Goal: Information Seeking & Learning: Learn about a topic

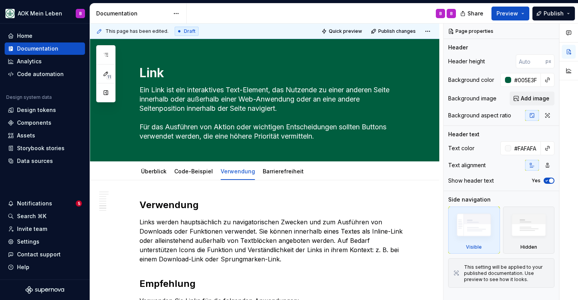
scroll to position [1280, 0]
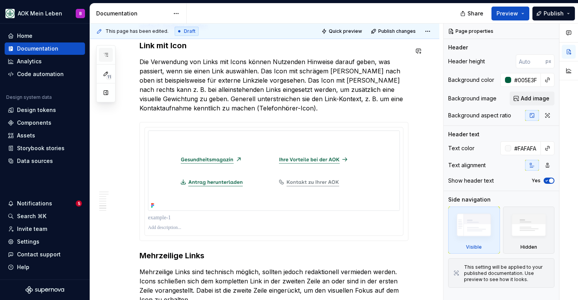
click at [111, 58] on button "button" at bounding box center [106, 55] width 14 height 14
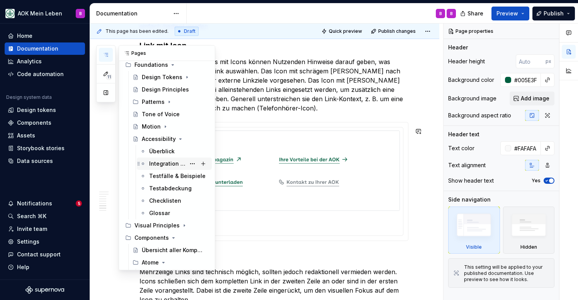
scroll to position [72, 0]
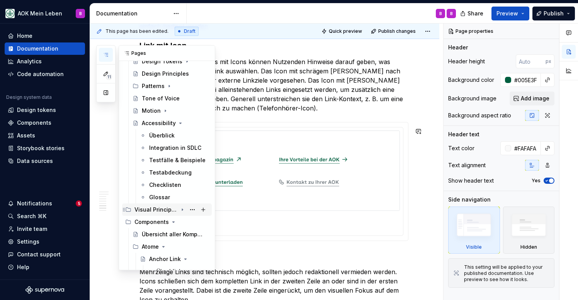
click at [169, 208] on div "Visual Principles" at bounding box center [156, 210] width 43 height 8
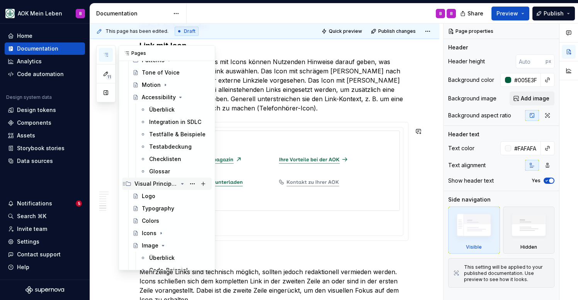
scroll to position [104, 0]
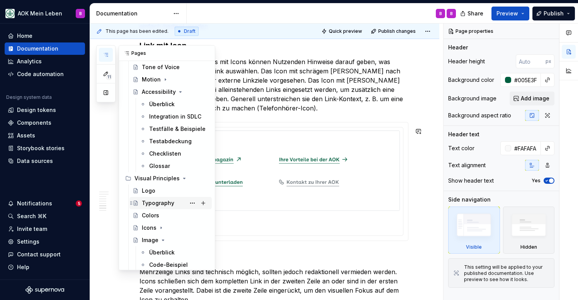
click at [163, 203] on div "Typography" at bounding box center [158, 204] width 32 height 8
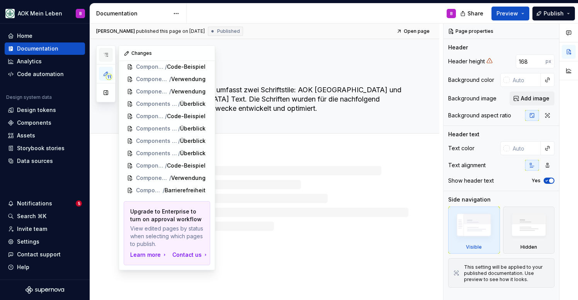
click at [108, 58] on button "button" at bounding box center [106, 55] width 14 height 14
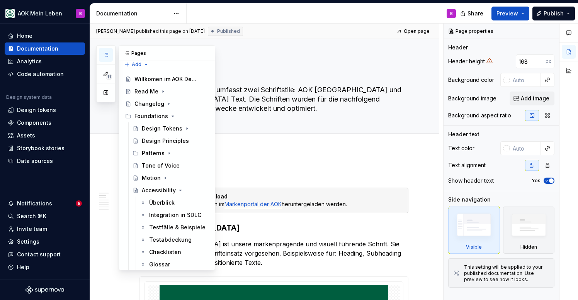
click at [108, 56] on icon "button" at bounding box center [106, 55] width 6 height 6
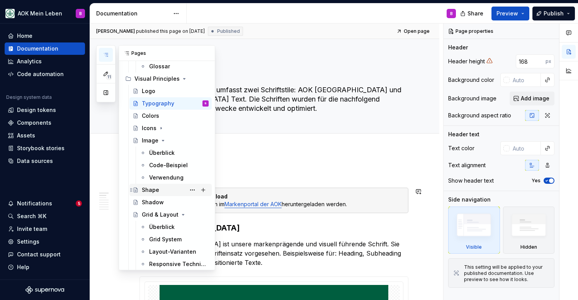
scroll to position [208, 0]
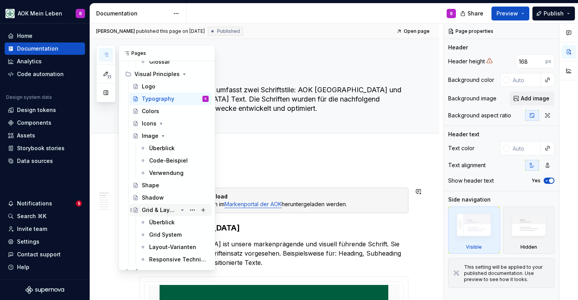
click at [145, 211] on div "Grid & Layout" at bounding box center [160, 210] width 36 height 8
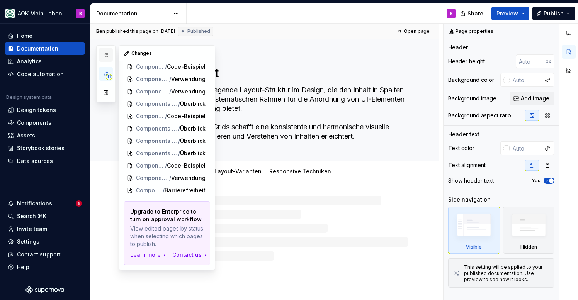
scroll to position [5, 0]
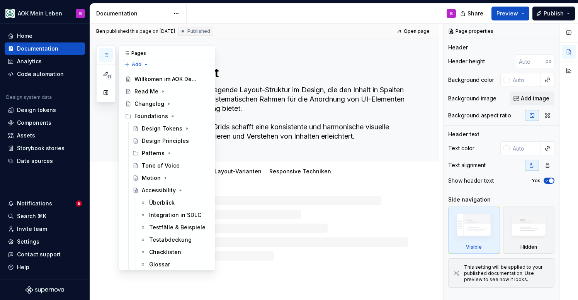
click at [107, 59] on button "button" at bounding box center [106, 55] width 14 height 14
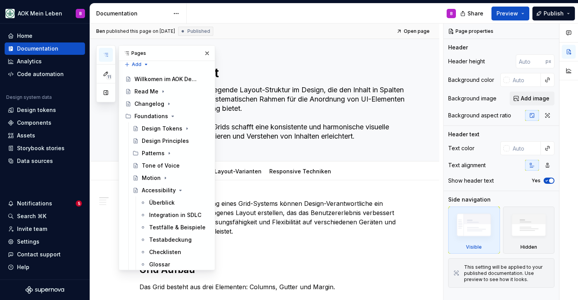
click at [107, 51] on button "button" at bounding box center [106, 55] width 14 height 14
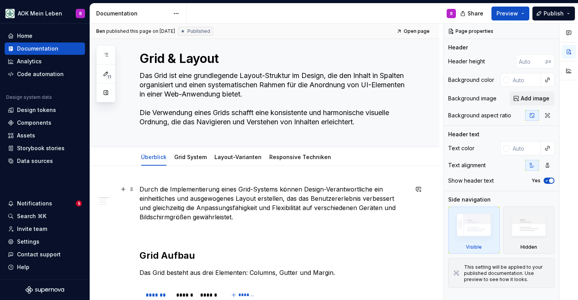
scroll to position [16, 0]
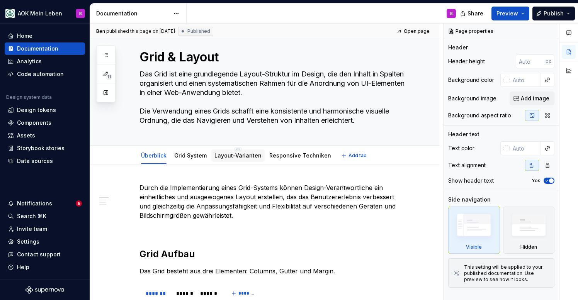
click at [229, 154] on link "Layout-Varianten" at bounding box center [238, 155] width 47 height 7
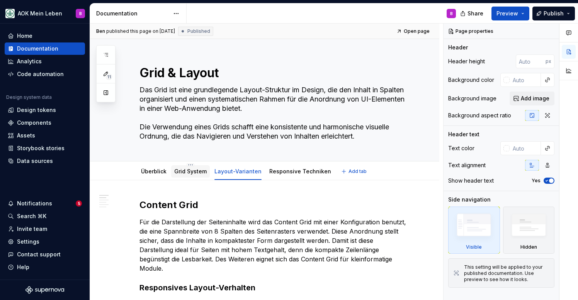
click at [198, 177] on div "Grid System" at bounding box center [190, 172] width 39 height 12
click at [185, 172] on link "Grid System" at bounding box center [190, 171] width 32 height 7
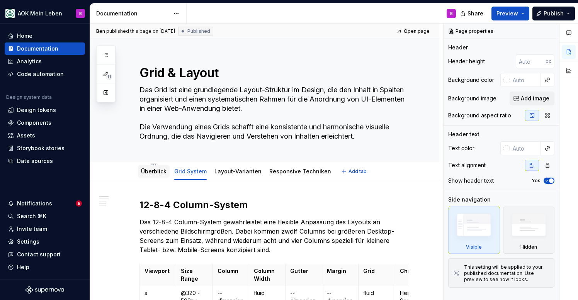
click at [156, 173] on link "Überblick" at bounding box center [154, 171] width 26 height 7
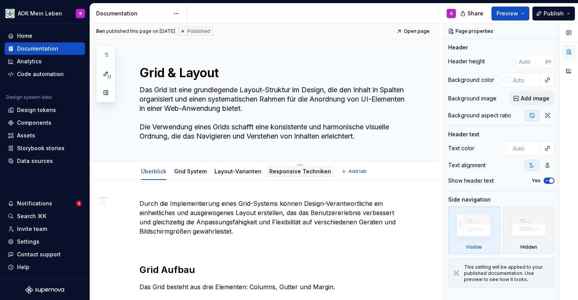
click at [267, 178] on div "Responsive Techniken" at bounding box center [300, 172] width 68 height 14
click at [270, 171] on link "Responsive Techniken" at bounding box center [301, 171] width 62 height 7
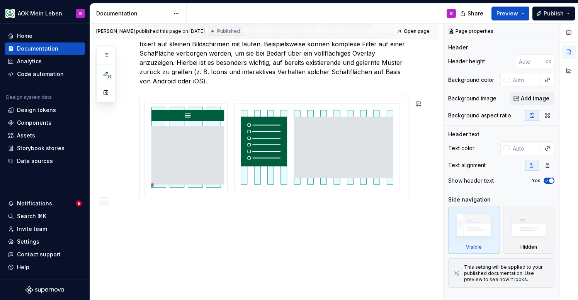
scroll to position [878, 0]
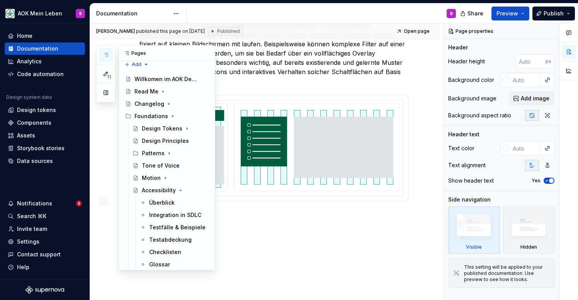
click at [104, 55] on icon "button" at bounding box center [106, 55] width 6 height 6
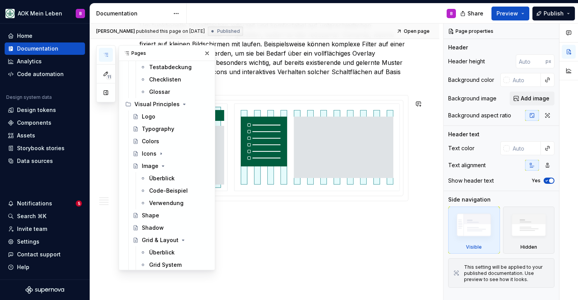
scroll to position [175, 0]
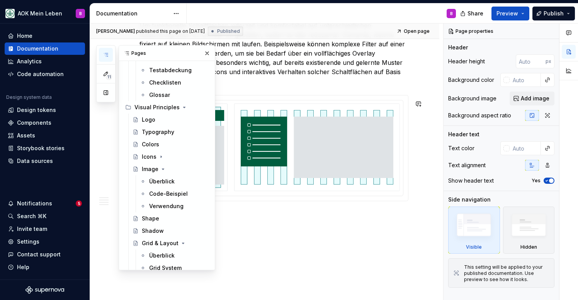
type textarea "*"
